Goal: Find specific page/section: Find specific page/section

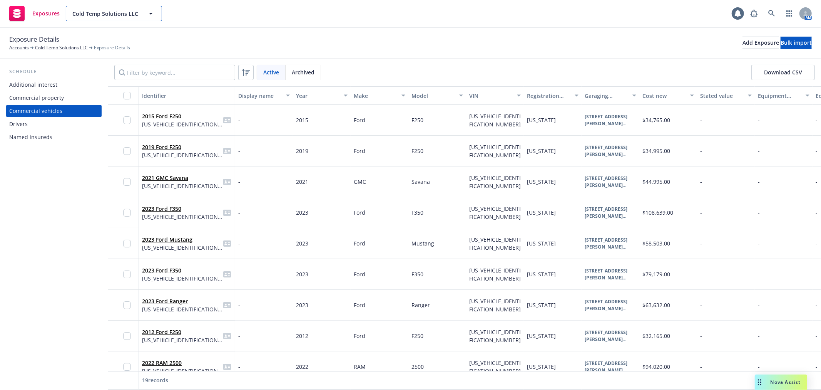
click at [112, 10] on span "Cold Temp Solutions LLC" at bounding box center [105, 14] width 67 height 8
click at [129, 16] on span "Cold Temp Solutions LLC" at bounding box center [105, 14] width 67 height 8
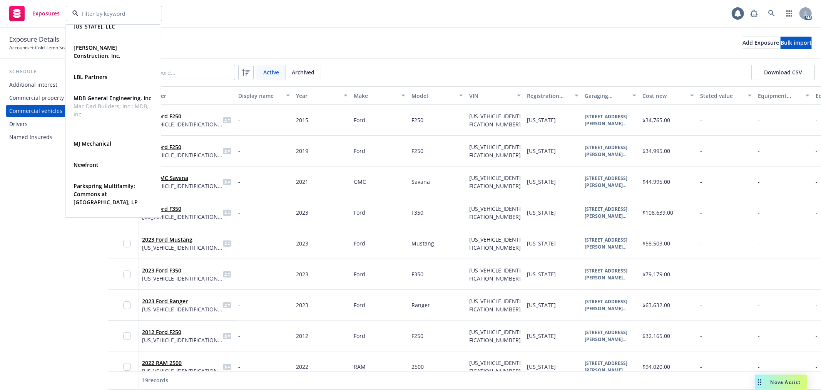
scroll to position [770, 0]
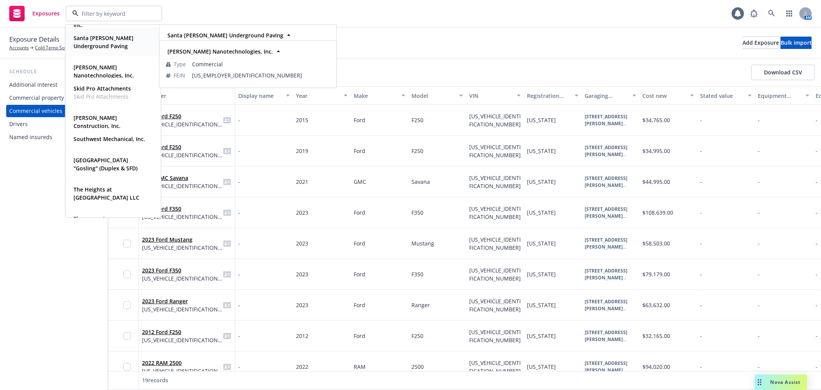
click at [110, 44] on span "Santa [PERSON_NAME] Underground Paving" at bounding box center [113, 42] width 78 height 16
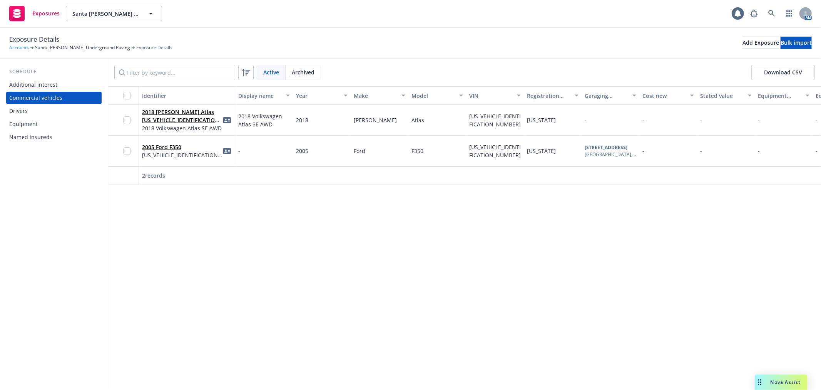
click at [16, 47] on link "Accounts" at bounding box center [19, 47] width 20 height 7
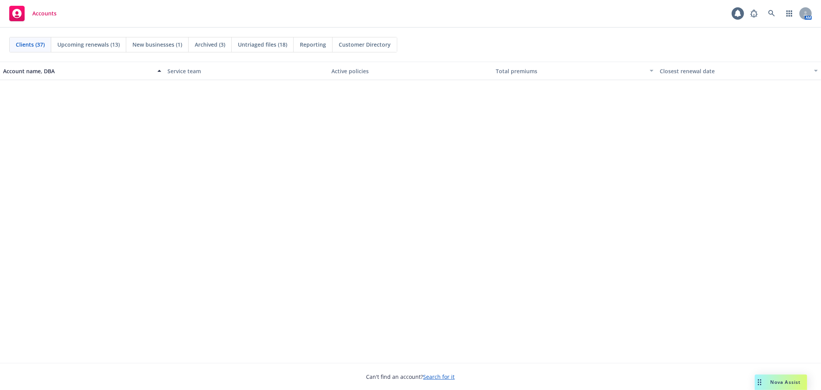
scroll to position [684, 0]
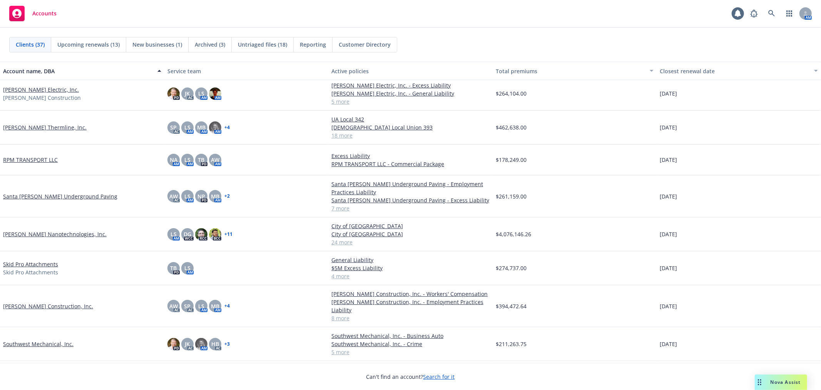
click at [32, 195] on link "Santa [PERSON_NAME] Underground Paving" at bounding box center [60, 196] width 114 height 8
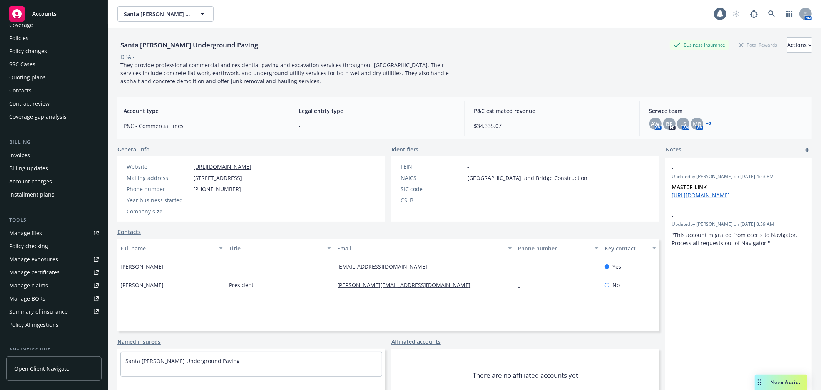
scroll to position [43, 0]
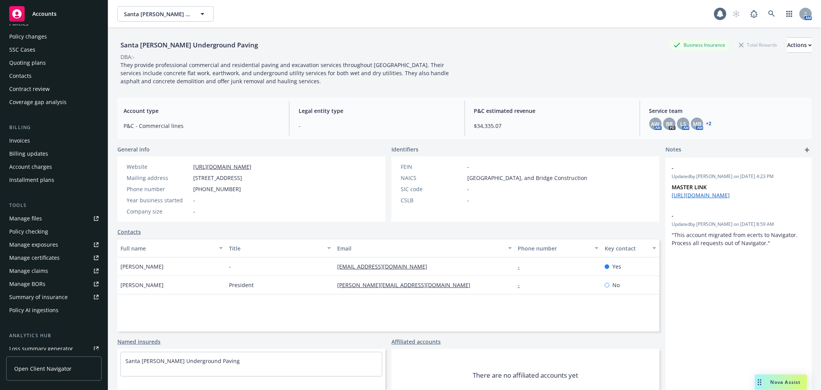
click at [40, 363] on link "Open Client Navigator" at bounding box center [53, 368] width 95 height 24
